Goal: Task Accomplishment & Management: Manage account settings

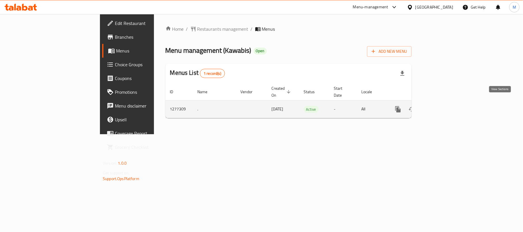
click at [442, 107] on icon "enhanced table" at bounding box center [439, 109] width 5 height 5
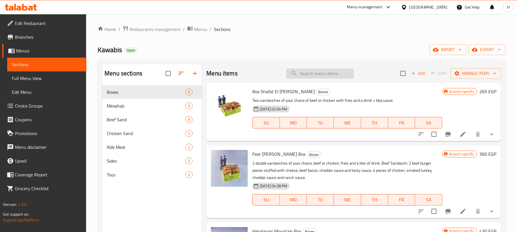
click at [316, 74] on input "search" at bounding box center [320, 74] width 68 height 10
paste input "Dinner Meal 3 Pieces"
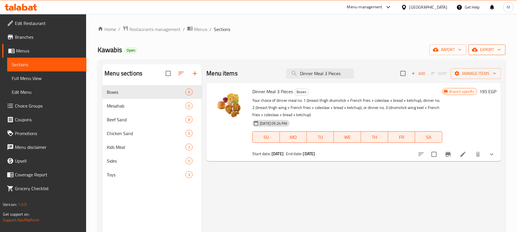
type input "Dinner Meal 3 Pieces"
click at [482, 52] on span "export" at bounding box center [487, 49] width 28 height 7
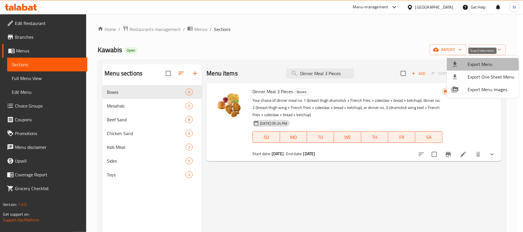
click at [472, 67] on span "Export Menu" at bounding box center [491, 64] width 47 height 7
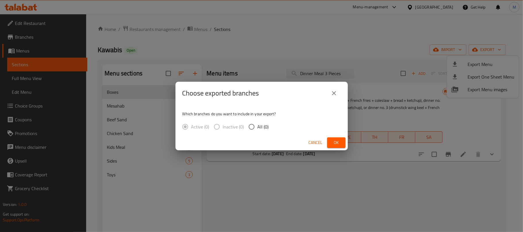
click at [336, 94] on icon "close" at bounding box center [334, 93] width 7 height 7
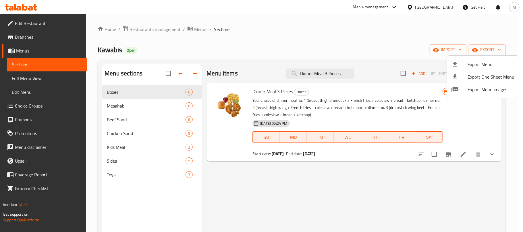
drag, startPoint x: 377, startPoint y: 57, endPoint x: 406, endPoint y: 57, distance: 29.3
click at [377, 57] on div at bounding box center [261, 116] width 523 height 232
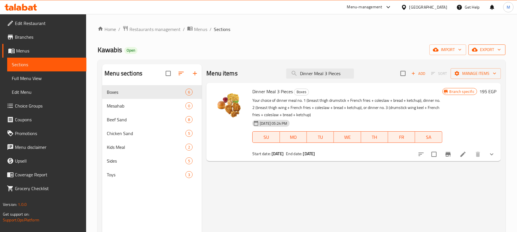
click at [481, 46] on button "export" at bounding box center [487, 50] width 37 height 11
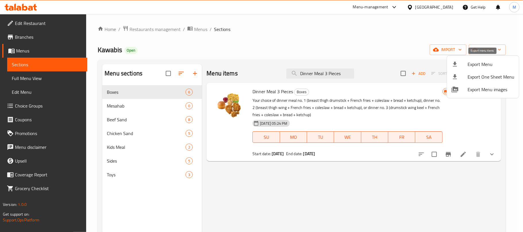
click at [475, 67] on span "Export Menu" at bounding box center [491, 64] width 47 height 7
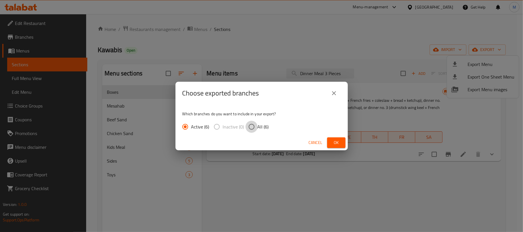
click at [253, 128] on input "All (6)" at bounding box center [252, 127] width 12 height 12
radio input "true"
click at [336, 144] on span "Ok" at bounding box center [336, 142] width 9 height 7
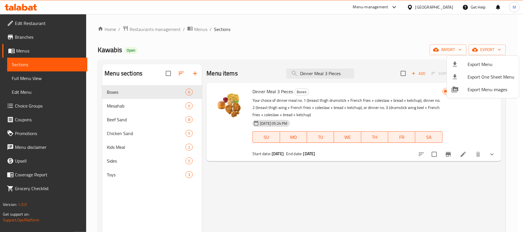
click at [446, 154] on div at bounding box center [261, 116] width 523 height 232
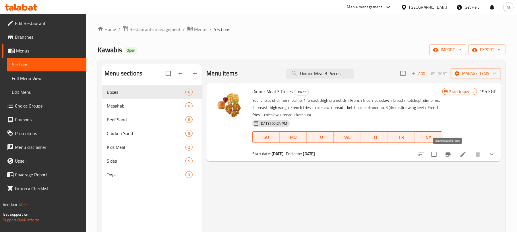
click at [446, 154] on icon "Branch-specific-item" at bounding box center [448, 154] width 7 height 7
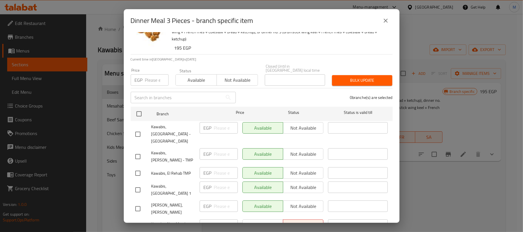
scroll to position [44, 0]
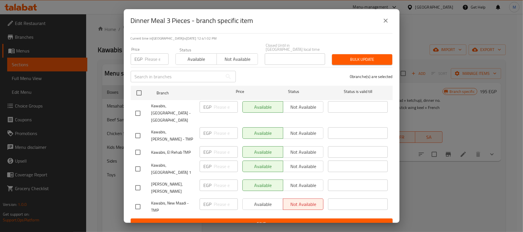
click at [383, 21] on icon "close" at bounding box center [385, 20] width 7 height 7
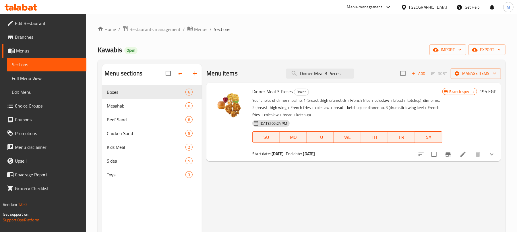
click at [367, 42] on div "Home / Restaurants management / Menus / Sections Kawabis Open import export Men…" at bounding box center [302, 164] width 408 height 276
click at [446, 155] on icon "Branch-specific-item" at bounding box center [448, 154] width 5 height 5
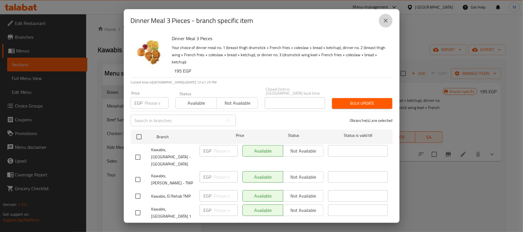
click at [385, 21] on icon "close" at bounding box center [386, 21] width 4 height 4
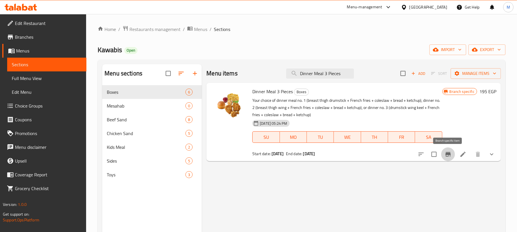
click at [448, 158] on icon "Branch-specific-item" at bounding box center [448, 154] width 7 height 7
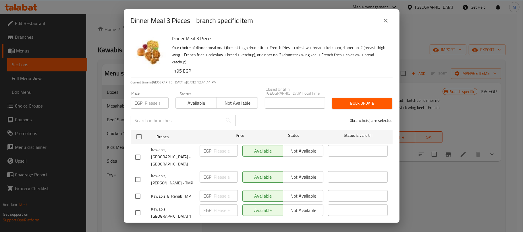
drag, startPoint x: 385, startPoint y: 20, endPoint x: 372, endPoint y: 21, distance: 12.9
click at [385, 20] on icon "close" at bounding box center [385, 20] width 7 height 7
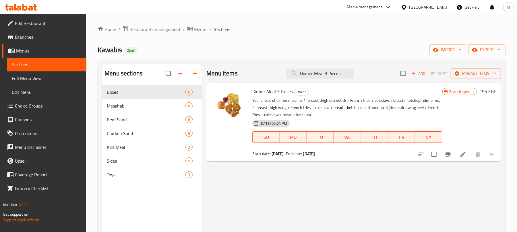
click at [491, 56] on div "Home / Restaurants management / Menus / Sections Kawabis Open import export Men…" at bounding box center [302, 164] width 408 height 276
click at [487, 49] on span "export" at bounding box center [487, 49] width 28 height 7
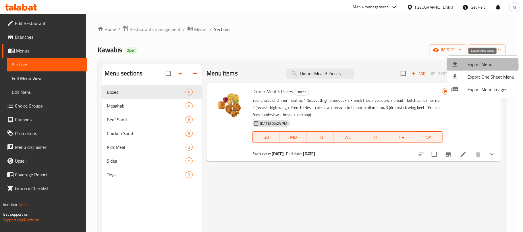
click at [462, 66] on div at bounding box center [460, 64] width 16 height 7
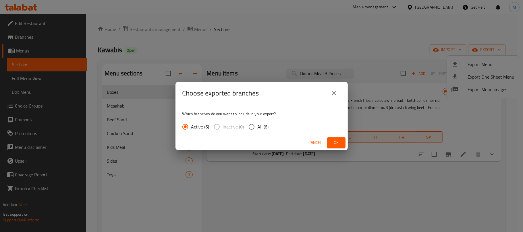
drag, startPoint x: 256, startPoint y: 127, endPoint x: 281, endPoint y: 135, distance: 25.7
click at [256, 127] on input "All (6)" at bounding box center [252, 127] width 12 height 12
radio input "true"
click at [330, 142] on button "Ok" at bounding box center [336, 143] width 18 height 11
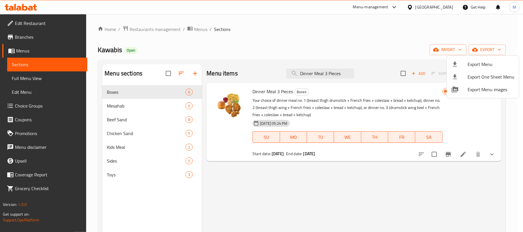
click at [379, 46] on div at bounding box center [261, 116] width 523 height 232
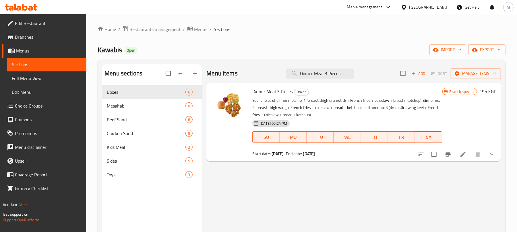
click at [449, 159] on button "Branch-specific-item" at bounding box center [448, 155] width 14 height 14
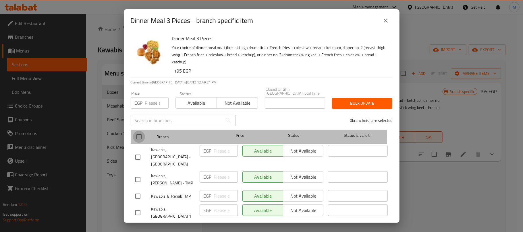
click at [139, 131] on input "checkbox" at bounding box center [139, 137] width 12 height 12
checkbox input "true"
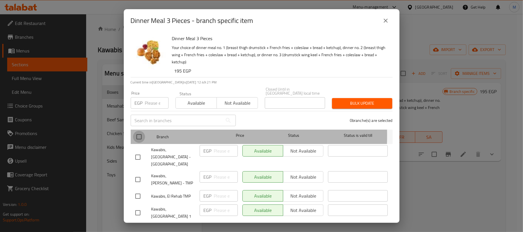
checkbox input "true"
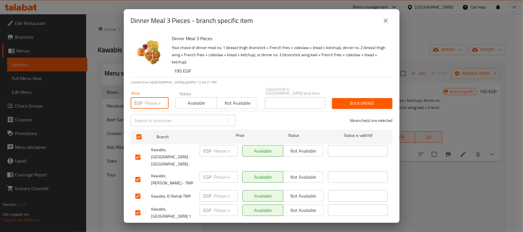
click at [150, 97] on input "number" at bounding box center [157, 102] width 24 height 11
type input "200"
click at [273, 70] on h6 "195 EGP" at bounding box center [281, 71] width 214 height 8
click at [366, 100] on span "Bulk update" at bounding box center [362, 103] width 51 height 7
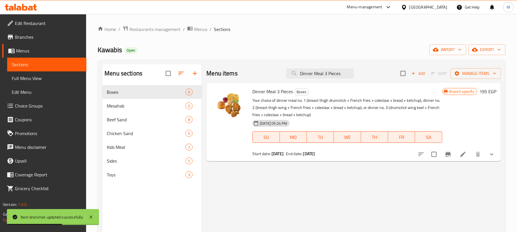
click at [446, 157] on icon "Branch-specific-item" at bounding box center [448, 154] width 7 height 7
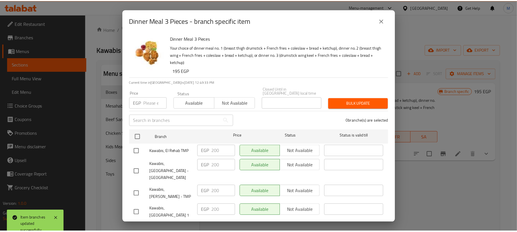
scroll to position [81, 0]
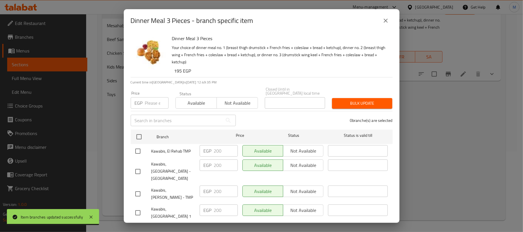
drag, startPoint x: 484, startPoint y: 157, endPoint x: 481, endPoint y: 156, distance: 3.1
click at [484, 157] on div "Dinner Meal 3 Pieces - branch specific item Dinner Meal 3 Pieces Your choice of…" at bounding box center [261, 116] width 523 height 232
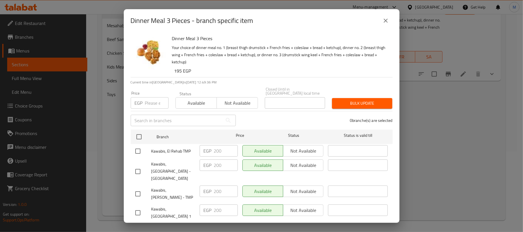
click at [387, 23] on icon "close" at bounding box center [385, 20] width 7 height 7
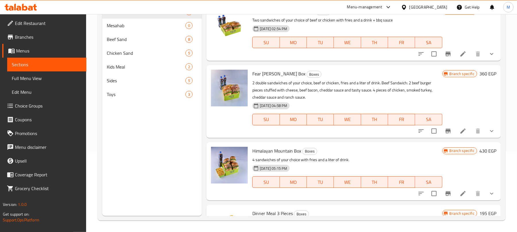
scroll to position [0, 0]
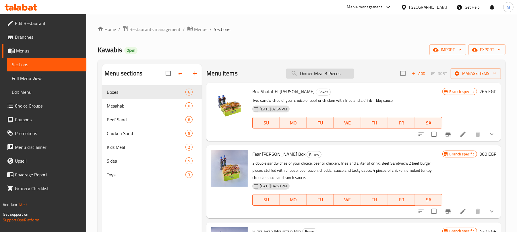
click at [332, 73] on input "Dinner Meal 3 Pieces" at bounding box center [320, 74] width 68 height 10
paste input "Dinner Meal 3 Pieces"
type input "Dinner Meal 3 Pieces"
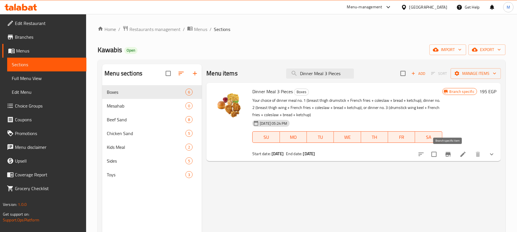
click at [450, 153] on icon "Branch-specific-item" at bounding box center [448, 154] width 5 height 5
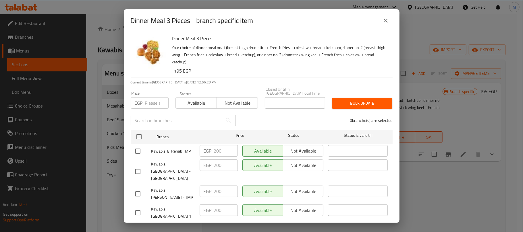
click at [387, 20] on icon "close" at bounding box center [385, 20] width 7 height 7
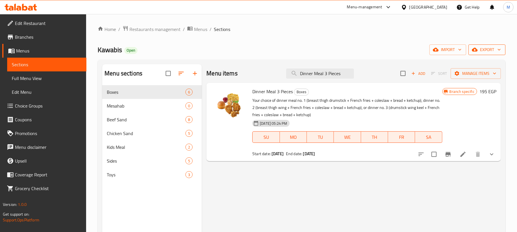
click at [494, 51] on span "export" at bounding box center [487, 49] width 28 height 7
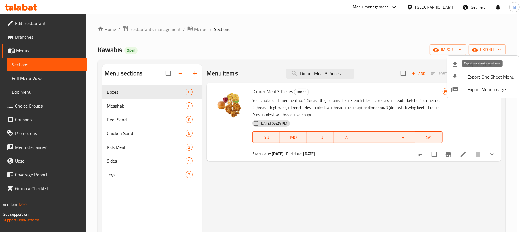
click at [480, 68] on span "Export Menu" at bounding box center [491, 64] width 47 height 7
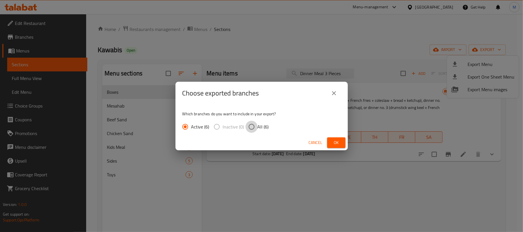
click at [253, 128] on input "All (6)" at bounding box center [252, 127] width 12 height 12
radio input "true"
click at [332, 140] on span "Ok" at bounding box center [336, 142] width 9 height 7
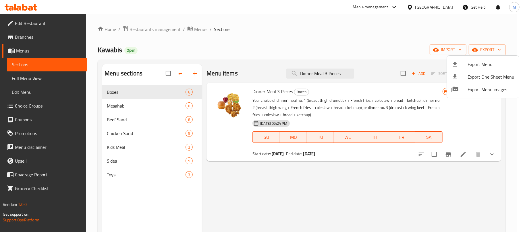
drag, startPoint x: 388, startPoint y: 48, endPoint x: 405, endPoint y: 49, distance: 17.0
click at [388, 49] on div at bounding box center [261, 116] width 523 height 232
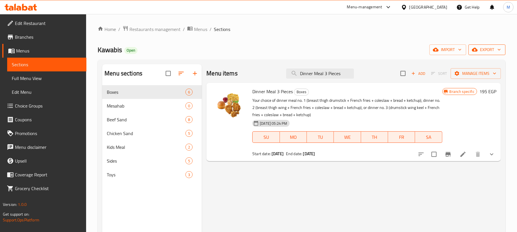
click at [475, 48] on icon "button" at bounding box center [475, 50] width 6 height 4
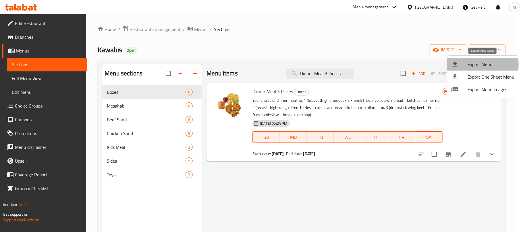
click at [465, 65] on div at bounding box center [460, 64] width 16 height 7
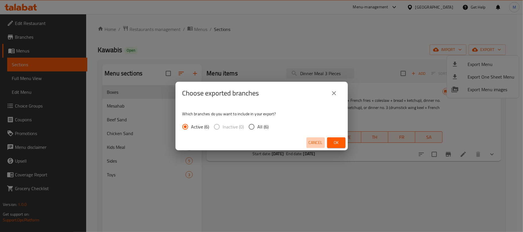
click at [313, 145] on span "Cancel" at bounding box center [316, 142] width 14 height 7
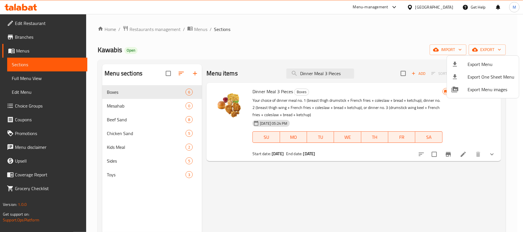
drag, startPoint x: 293, startPoint y: 92, endPoint x: 273, endPoint y: 91, distance: 20.4
click at [269, 92] on div at bounding box center [261, 116] width 523 height 232
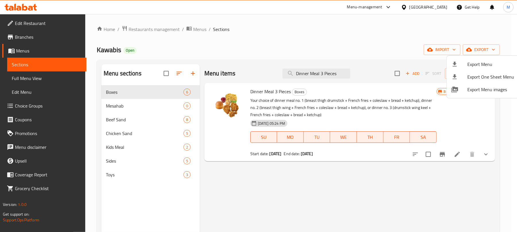
click at [273, 90] on span "Dinner Meal 3 Pieces" at bounding box center [270, 91] width 40 height 9
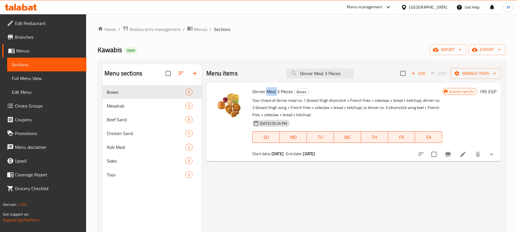
click at [273, 90] on span "Dinner Meal 3 Pieces" at bounding box center [272, 91] width 40 height 9
copy h6 "Dinner Meal 3 Pieces"
